Goal: Information Seeking & Learning: Learn about a topic

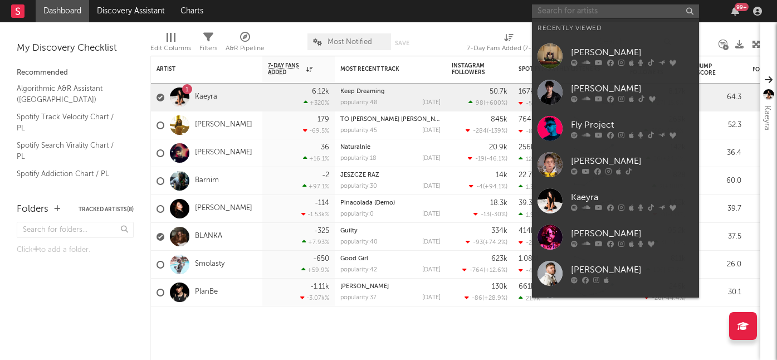
click at [627, 9] on input "text" at bounding box center [615, 11] width 167 height 14
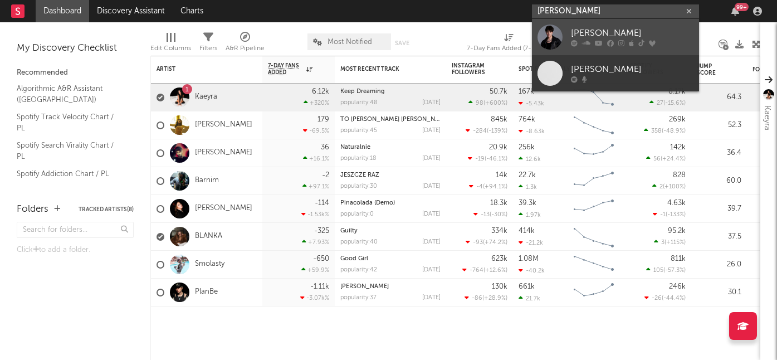
type input "[PERSON_NAME]"
click at [611, 29] on div "[PERSON_NAME]" at bounding box center [632, 33] width 122 height 13
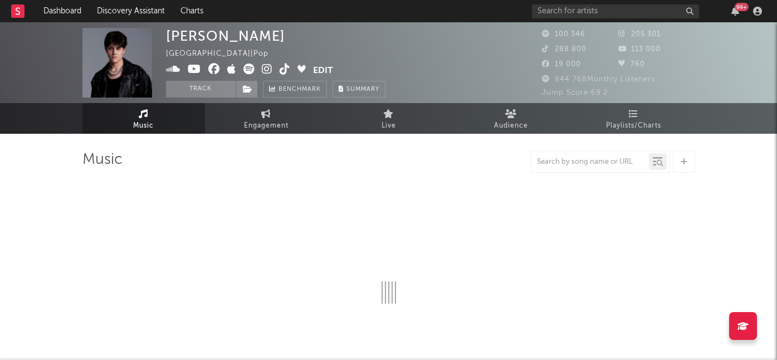
select select "6m"
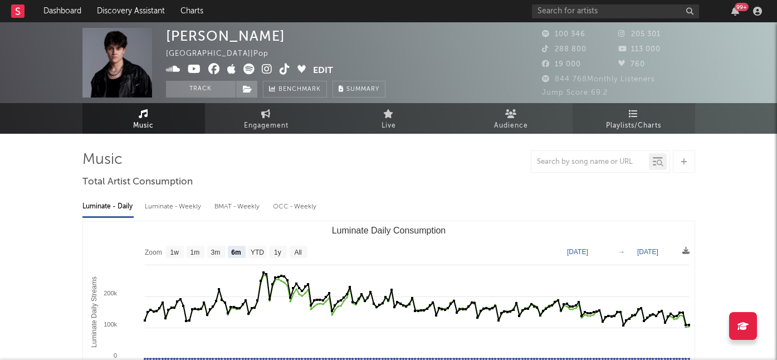
click at [639, 122] on span "Playlists/Charts" at bounding box center [633, 125] width 55 height 13
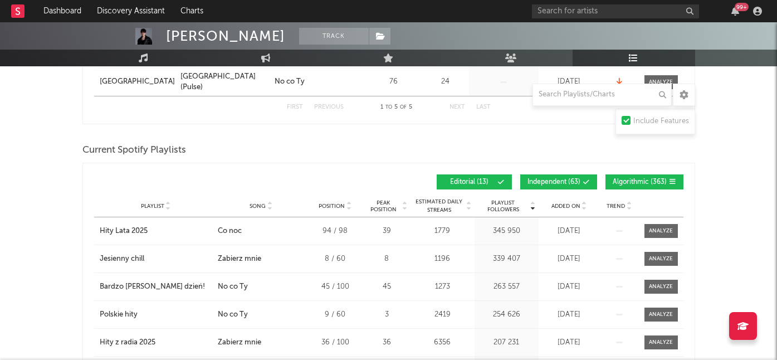
scroll to position [355, 0]
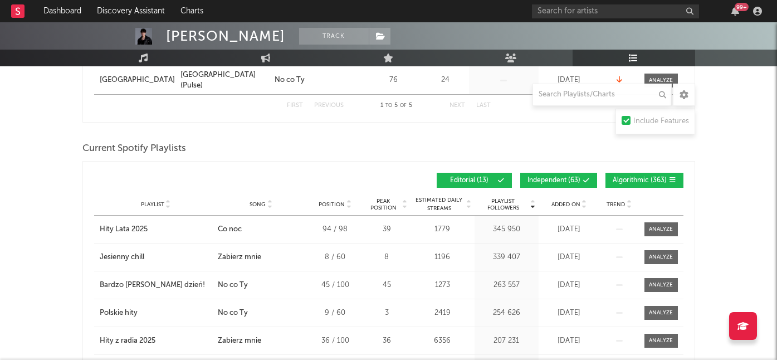
click at [556, 202] on span "Added On" at bounding box center [565, 204] width 29 height 7
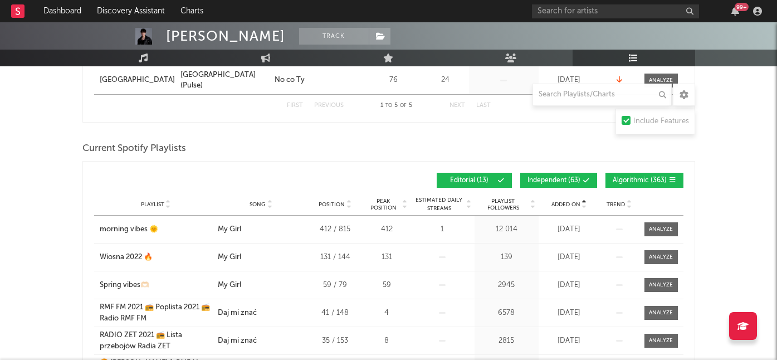
click at [556, 202] on span "Added On" at bounding box center [565, 204] width 29 height 7
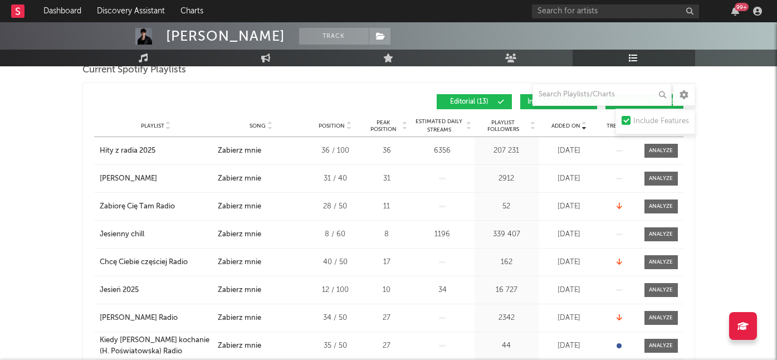
scroll to position [434, 0]
